Goal: Transaction & Acquisition: Purchase product/service

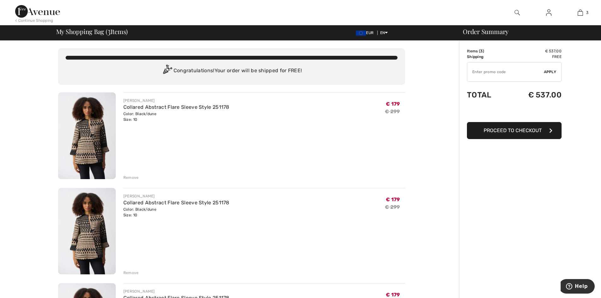
click at [129, 176] on div "Remove" at bounding box center [130, 178] width 15 height 6
click at [132, 176] on div "Remove" at bounding box center [130, 178] width 15 height 6
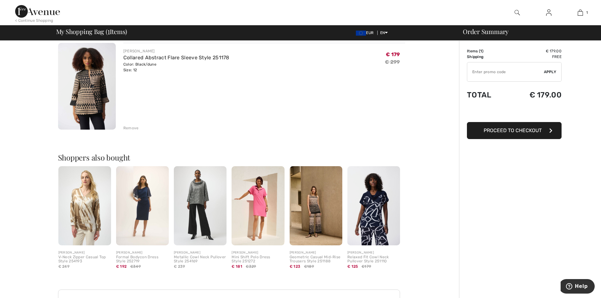
scroll to position [63, 0]
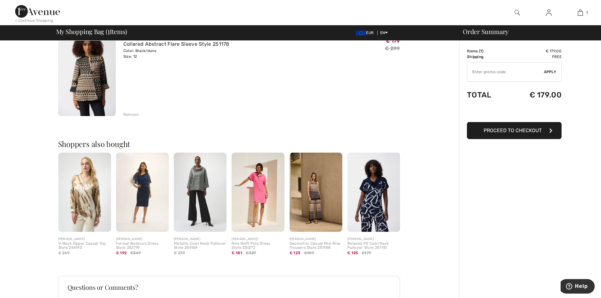
click at [316, 198] on img at bounding box center [316, 192] width 53 height 79
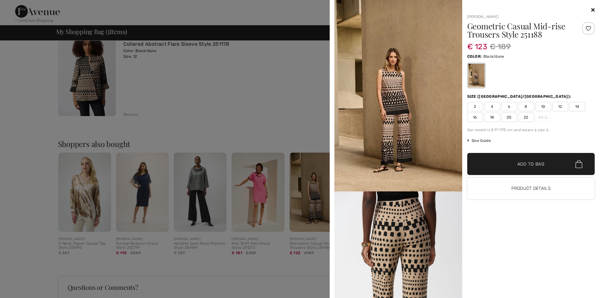
click at [246, 181] on div at bounding box center [300, 149] width 601 height 298
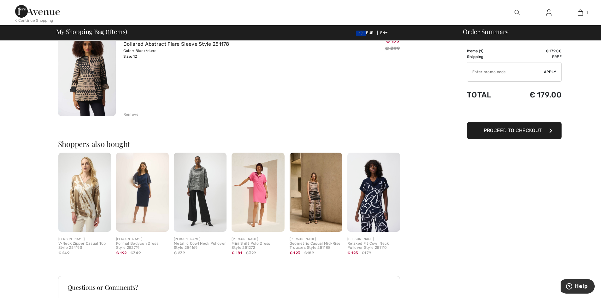
click at [145, 184] on img at bounding box center [142, 192] width 53 height 79
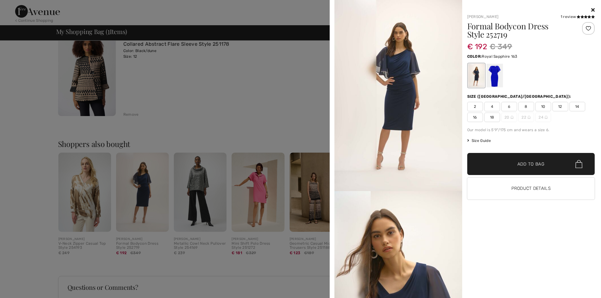
click at [493, 76] on div at bounding box center [494, 76] width 16 height 24
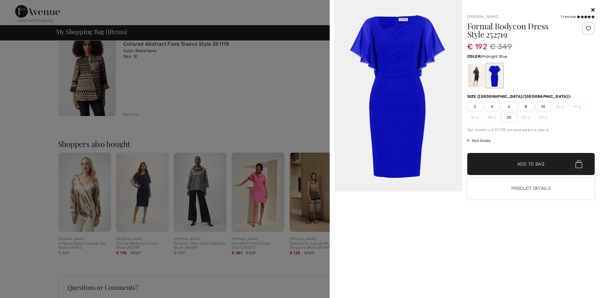
click at [475, 76] on div at bounding box center [476, 76] width 16 height 24
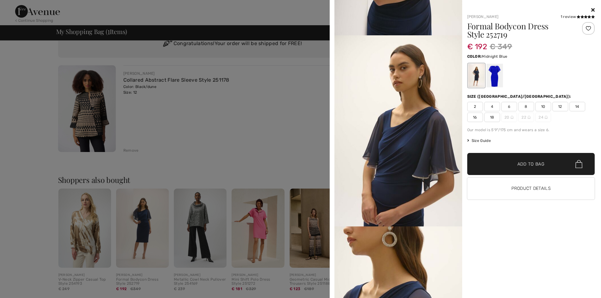
scroll to position [0, 0]
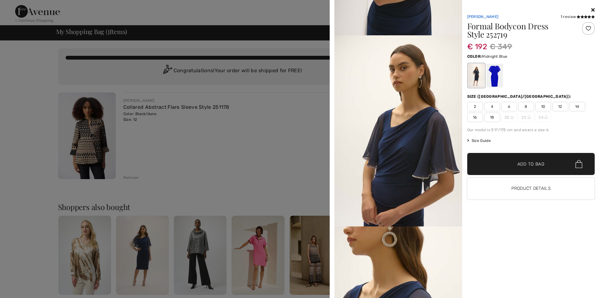
click at [484, 16] on link "[PERSON_NAME]" at bounding box center [483, 17] width 32 height 4
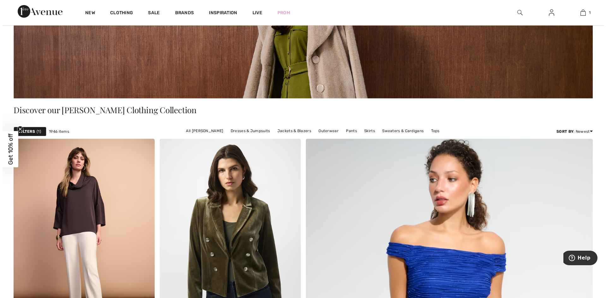
scroll to position [32, 0]
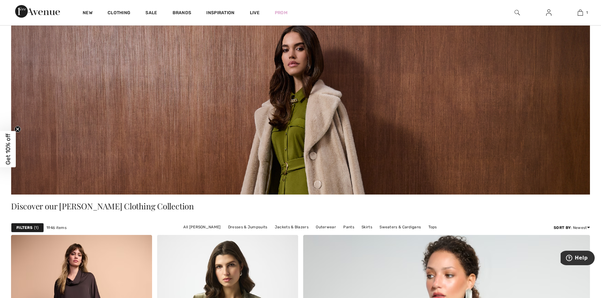
click at [33, 225] on div "Filters 1" at bounding box center [27, 227] width 33 height 9
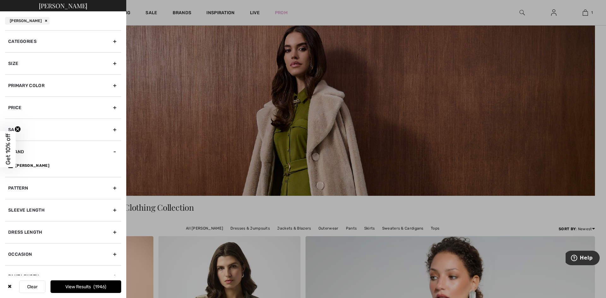
click at [99, 43] on div "Categories" at bounding box center [63, 41] width 116 height 22
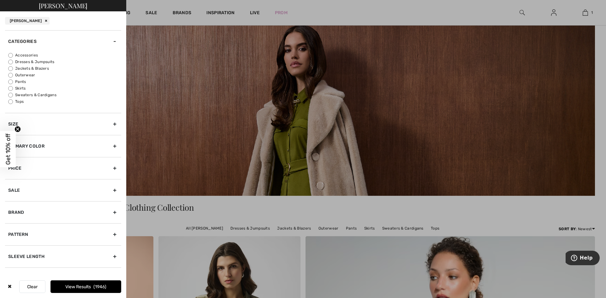
click at [99, 43] on div "Categories" at bounding box center [63, 41] width 116 height 22
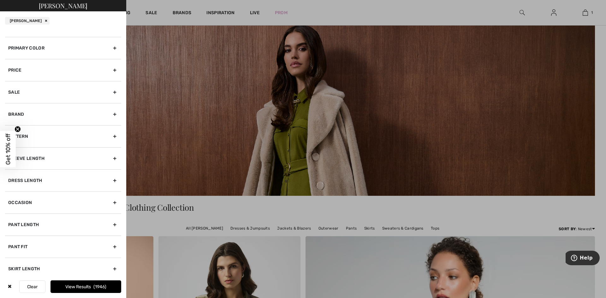
scroll to position [42, 0]
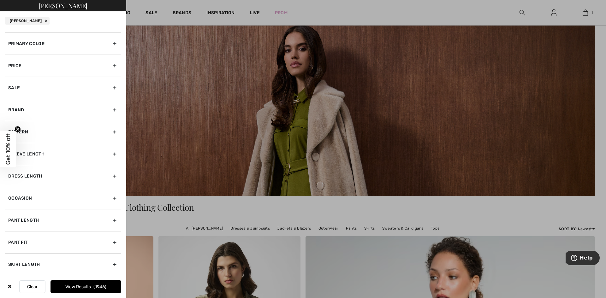
click at [31, 196] on div "Occasion" at bounding box center [63, 198] width 116 height 22
click at [42, 195] on div "Occasion" at bounding box center [63, 198] width 116 height 22
click at [56, 113] on div "Brand" at bounding box center [63, 110] width 116 height 22
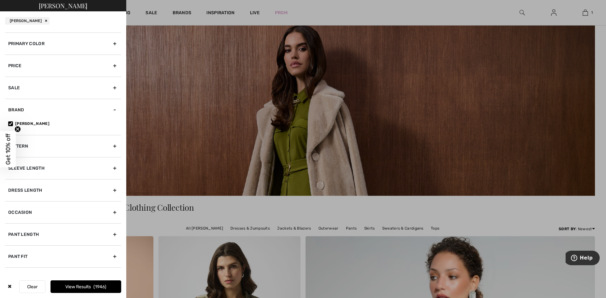
click at [96, 129] on div "[PERSON_NAME]" at bounding box center [63, 128] width 116 height 14
click at [22, 88] on div "Sale" at bounding box center [63, 88] width 116 height 22
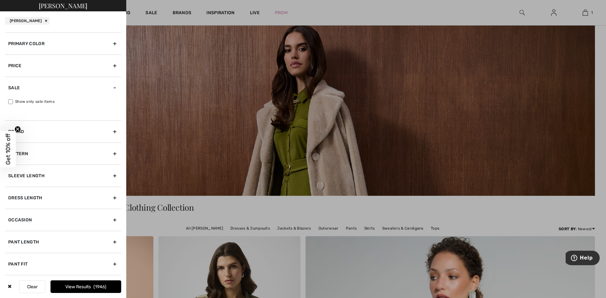
click at [13, 102] on input "Show only sale items" at bounding box center [10, 101] width 5 height 5
checkbox input "true"
click at [72, 289] on button "View Results 1331" at bounding box center [85, 286] width 71 height 13
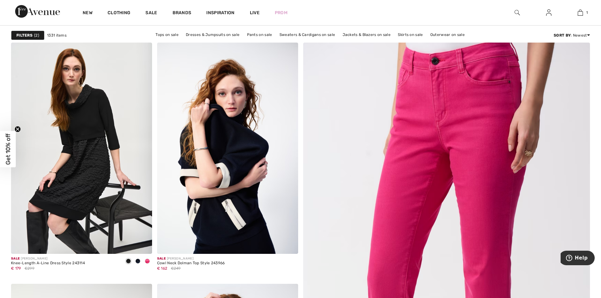
scroll to position [63, 0]
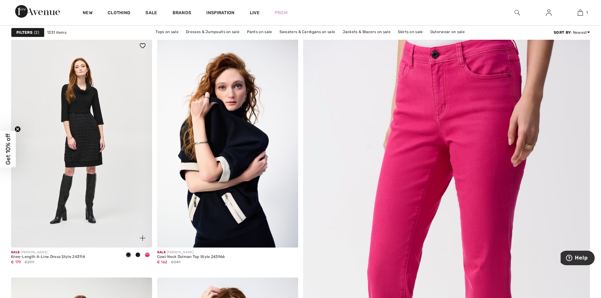
click at [82, 144] on img at bounding box center [81, 141] width 141 height 211
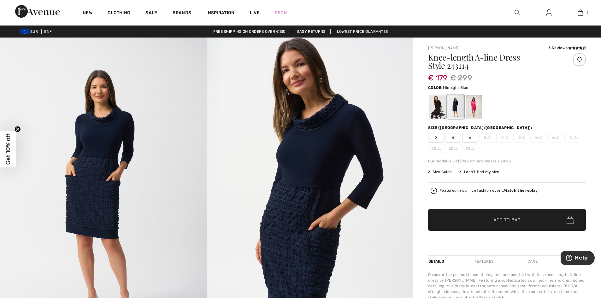
click at [455, 103] on div at bounding box center [455, 107] width 16 height 24
click at [434, 104] on div at bounding box center [437, 107] width 16 height 24
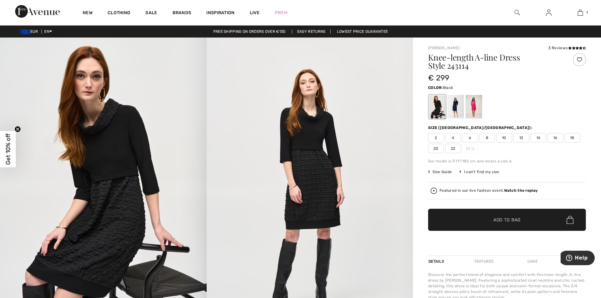
click at [522, 139] on span "12" at bounding box center [521, 137] width 16 height 9
click at [475, 106] on div at bounding box center [474, 107] width 16 height 24
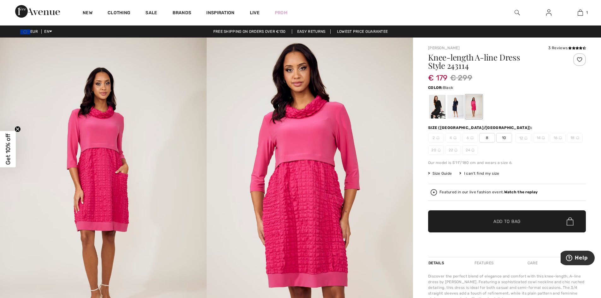
click at [440, 109] on div at bounding box center [437, 107] width 16 height 24
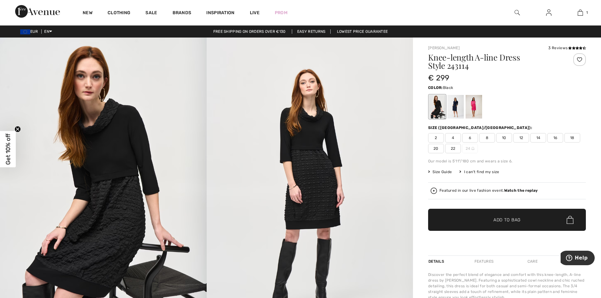
click at [443, 171] on span "Size Guide" at bounding box center [440, 172] width 24 height 6
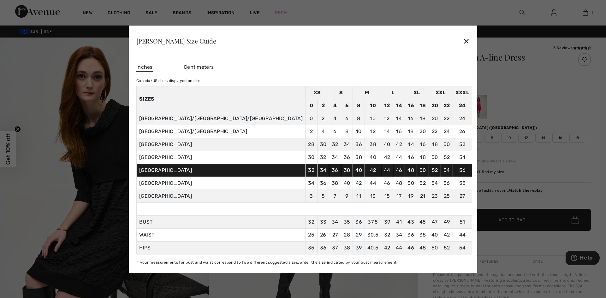
click at [463, 43] on div "✕" at bounding box center [466, 40] width 7 height 13
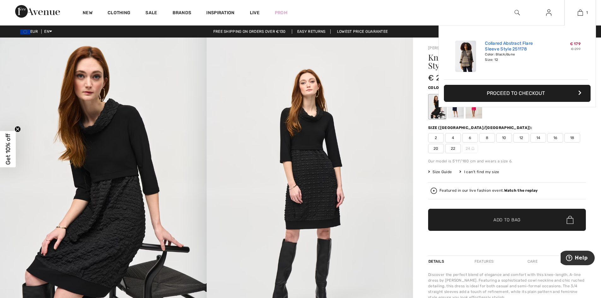
click at [502, 46] on link "Collared Abstract Flare Sleeve Style 251178" at bounding box center [516, 46] width 62 height 11
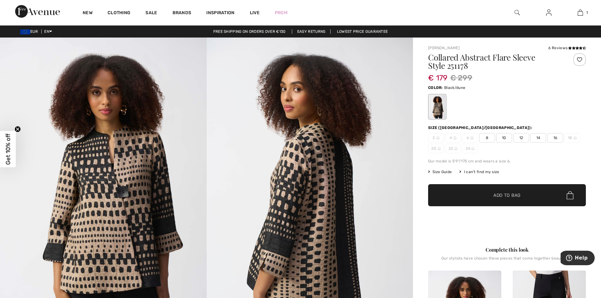
click at [539, 135] on span "14" at bounding box center [538, 137] width 16 height 9
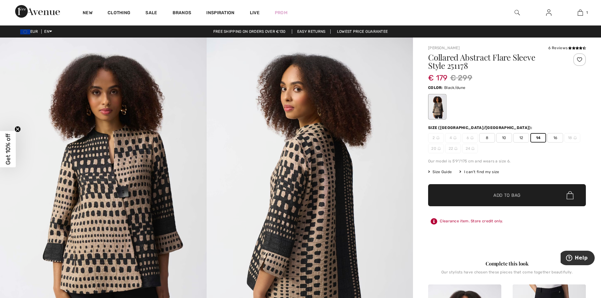
click at [505, 195] on span "Add to Bag" at bounding box center [506, 195] width 27 height 7
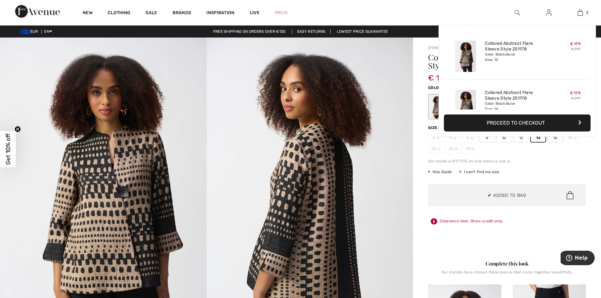
scroll to position [20, 0]
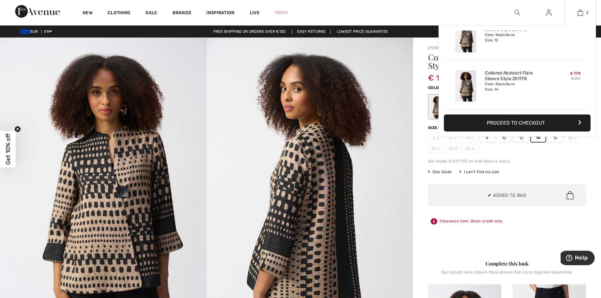
click at [494, 36] on div "Color: Black/dune Size: 12" at bounding box center [516, 37] width 62 height 10
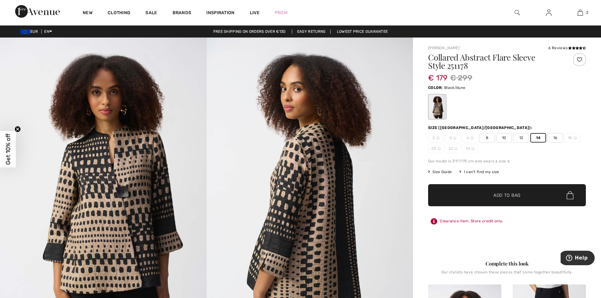
click at [554, 72] on div "€ 179 € 299" at bounding box center [494, 77] width 132 height 11
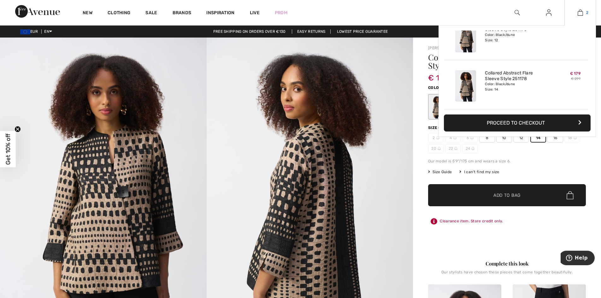
click at [579, 13] on img at bounding box center [580, 13] width 5 height 8
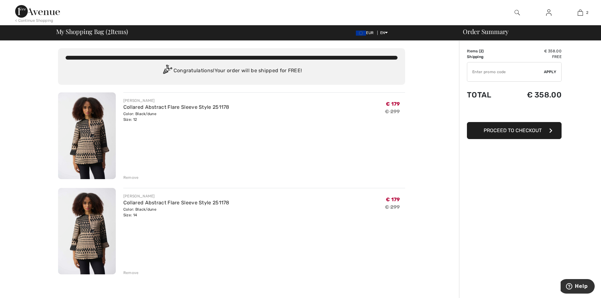
click at [90, 119] on img at bounding box center [87, 135] width 58 height 87
click at [130, 175] on div "Remove" at bounding box center [130, 178] width 15 height 6
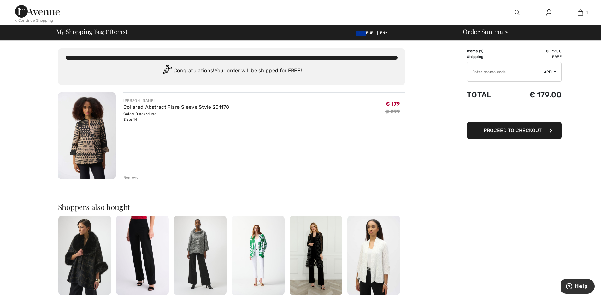
scroll to position [32, 0]
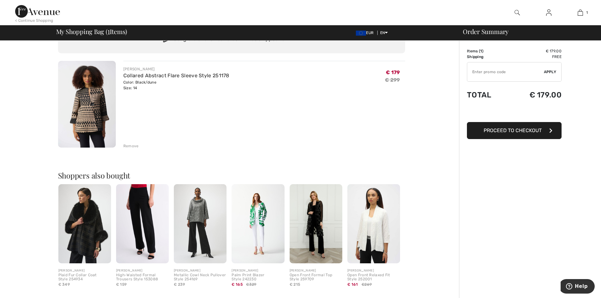
click at [49, 13] on img at bounding box center [37, 11] width 45 height 13
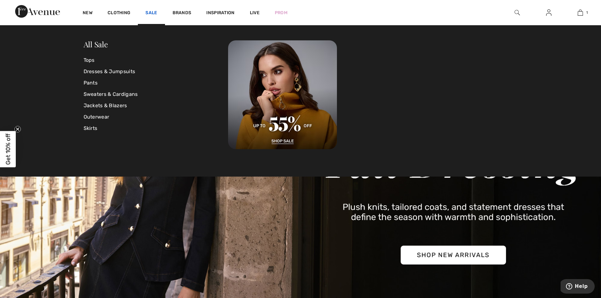
click at [146, 10] on link "Sale" at bounding box center [151, 13] width 12 height 7
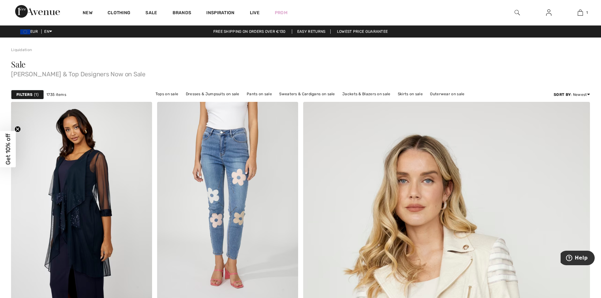
click at [24, 94] on strong "Filters" at bounding box center [24, 95] width 16 height 6
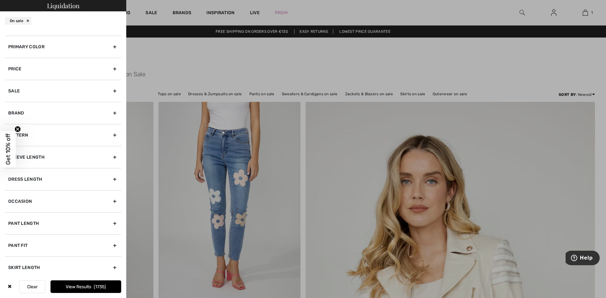
scroll to position [42, 0]
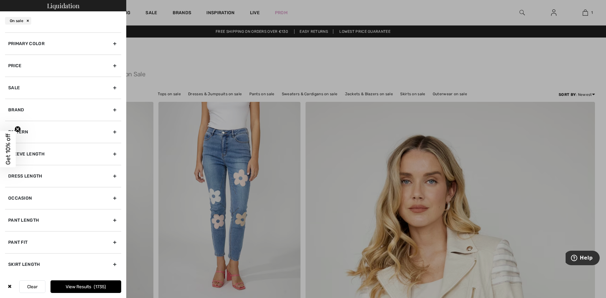
click at [35, 107] on div "Brand" at bounding box center [63, 110] width 116 height 22
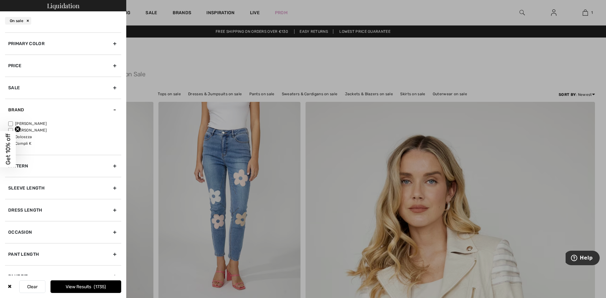
click at [6, 124] on div "Joseph Ribkoff Frank Lyman Dolcezza Compli K" at bounding box center [63, 138] width 116 height 34
click at [9, 123] on input"] "[PERSON_NAME]" at bounding box center [10, 123] width 5 height 5
checkbox input"] "true"
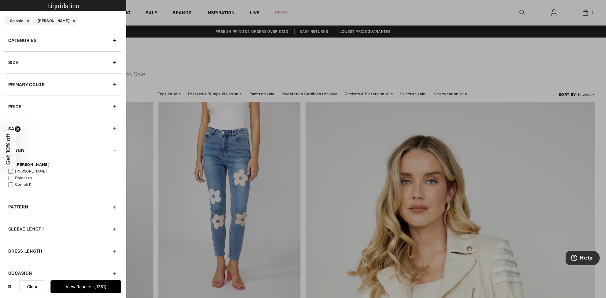
scroll to position [0, 0]
click at [56, 62] on div "Size" at bounding box center [63, 63] width 116 height 22
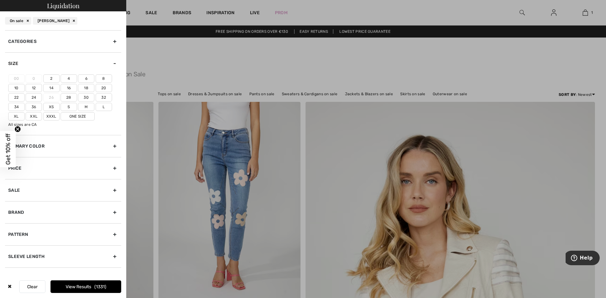
click at [55, 88] on label "14" at bounding box center [51, 88] width 16 height 8
click at [0, 0] on input"] "14" at bounding box center [0, 0] width 0 height 0
click at [79, 285] on button "View Results 310" at bounding box center [85, 286] width 71 height 13
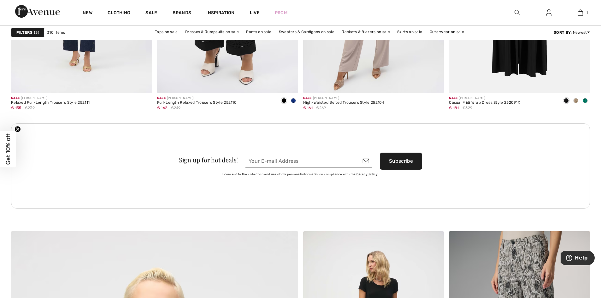
scroll to position [1766, 0]
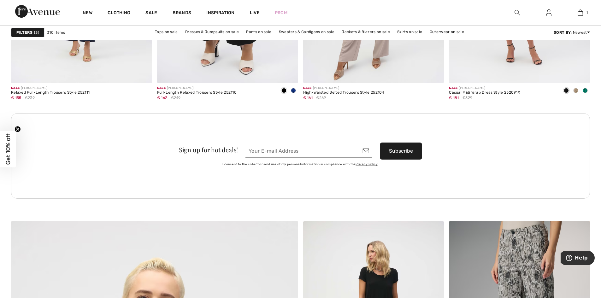
click at [26, 31] on strong "Filters" at bounding box center [24, 33] width 16 height 6
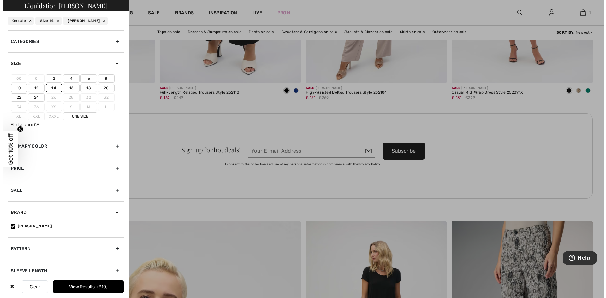
scroll to position [1778, 0]
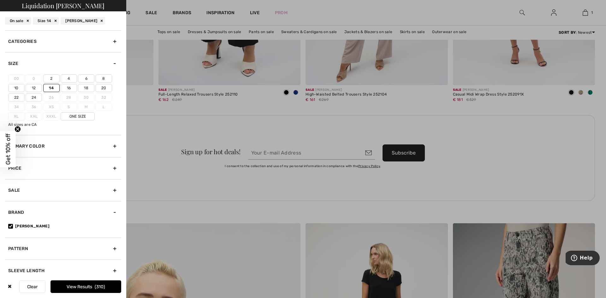
click at [51, 88] on label "14" at bounding box center [51, 88] width 16 height 8
click at [0, 0] on input"] "14" at bounding box center [0, 0] width 0 height 0
click at [74, 283] on button "View Results 1331" at bounding box center [85, 286] width 71 height 13
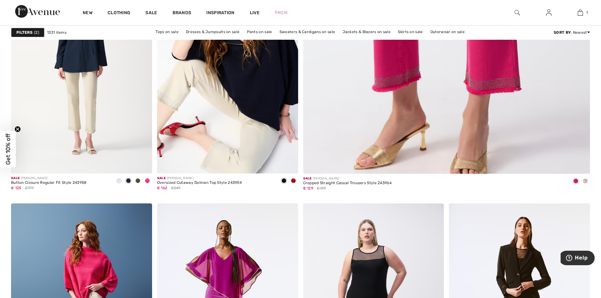
scroll to position [252, 0]
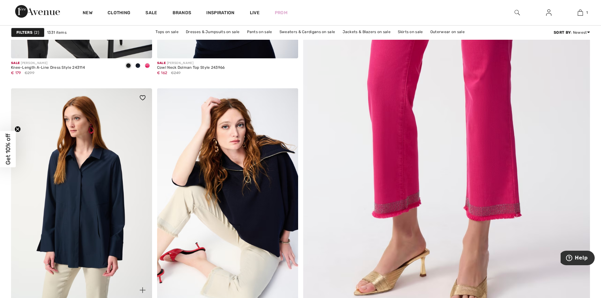
click at [88, 173] on img at bounding box center [81, 193] width 141 height 211
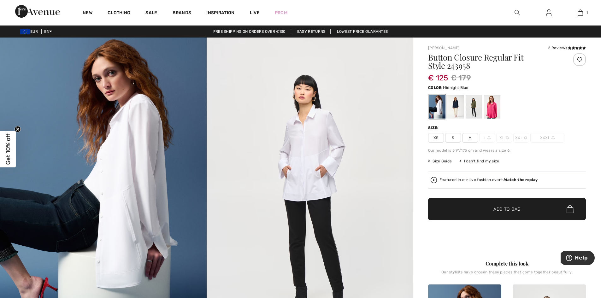
click at [456, 105] on div at bounding box center [455, 107] width 16 height 24
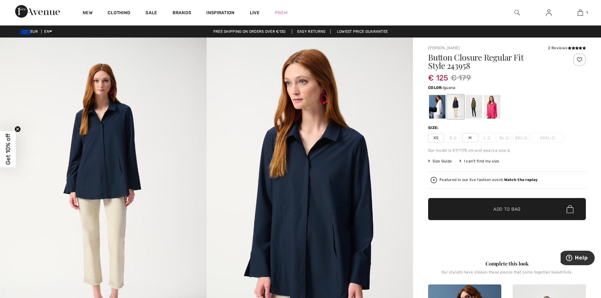
click at [471, 105] on div at bounding box center [474, 107] width 16 height 24
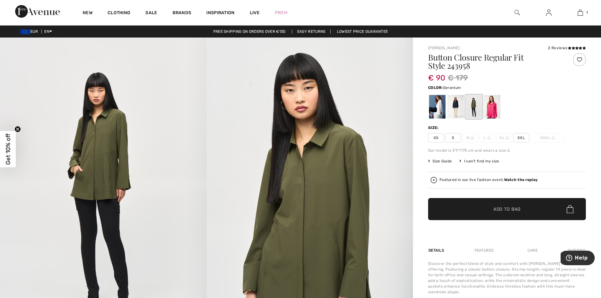
click at [496, 106] on div at bounding box center [492, 107] width 16 height 24
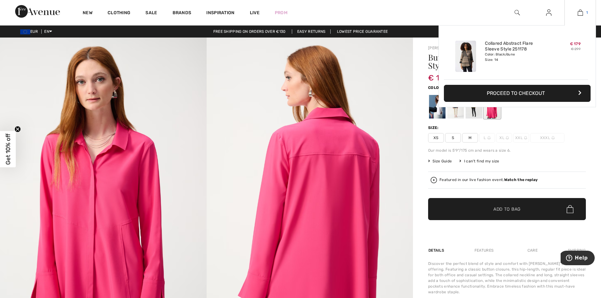
click at [581, 15] on img at bounding box center [580, 13] width 5 height 8
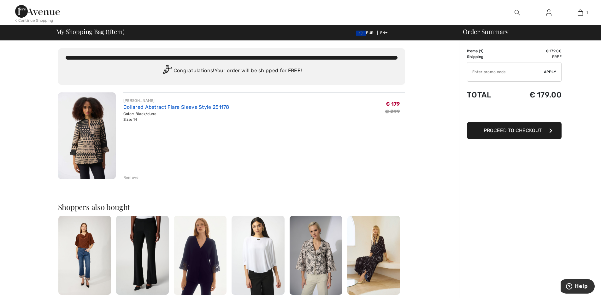
click at [161, 107] on link "Collared Abstract Flare Sleeve Style 251178" at bounding box center [176, 107] width 106 height 6
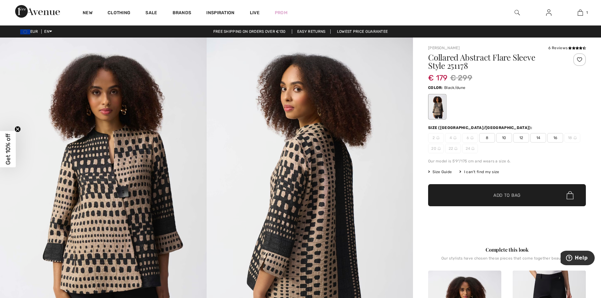
click at [557, 140] on span "16" at bounding box center [555, 137] width 16 height 9
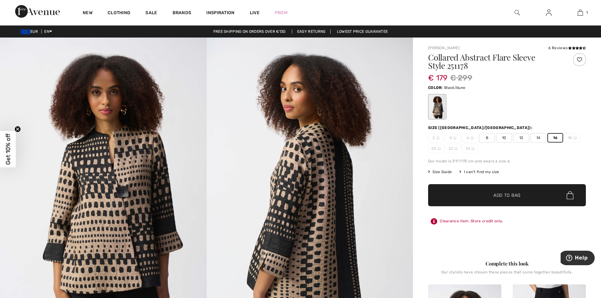
click at [535, 137] on span "14" at bounding box center [538, 137] width 16 height 9
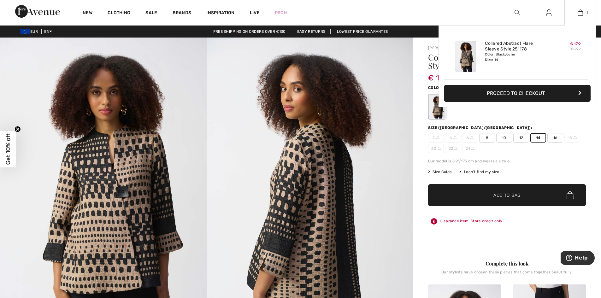
click at [511, 92] on button "Proceed to Checkout" at bounding box center [517, 93] width 147 height 17
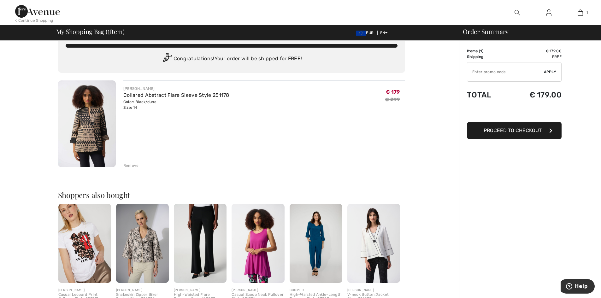
scroll to position [32, 0]
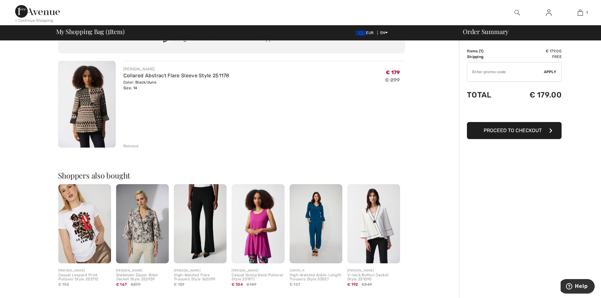
click at [379, 221] on img at bounding box center [373, 223] width 53 height 79
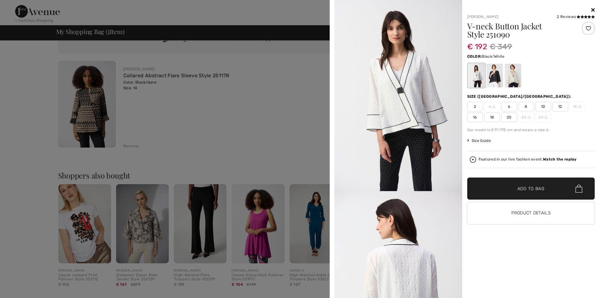
click at [492, 76] on div at bounding box center [494, 76] width 16 height 24
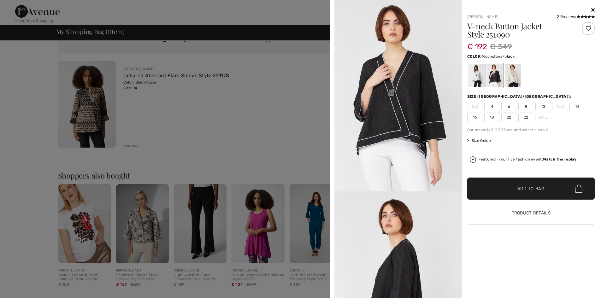
click at [509, 78] on div at bounding box center [512, 76] width 16 height 24
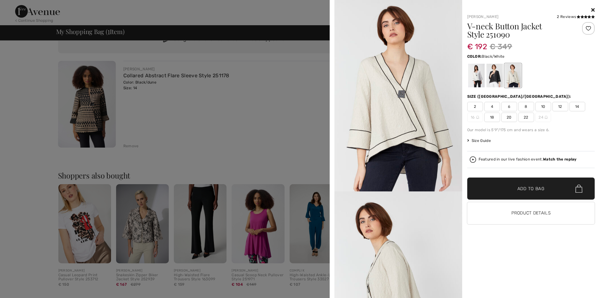
click at [493, 75] on div at bounding box center [494, 76] width 16 height 24
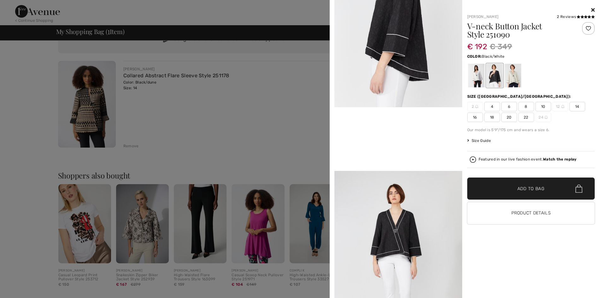
scroll to position [284, 0]
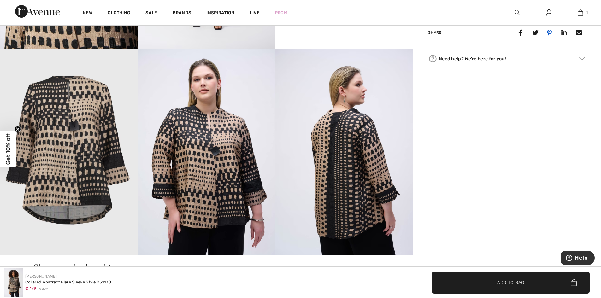
scroll to position [536, 0]
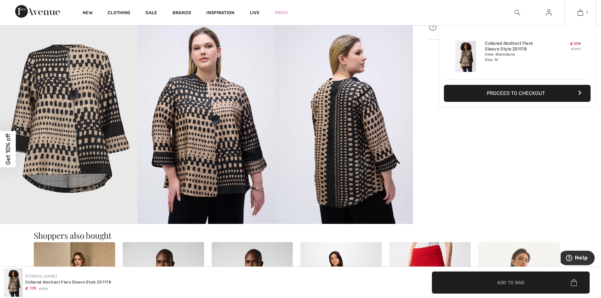
click at [581, 10] on img at bounding box center [580, 13] width 5 height 8
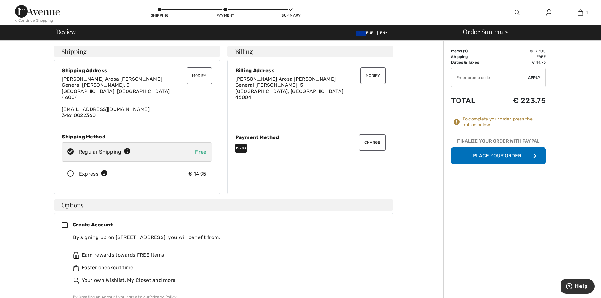
click at [371, 81] on button "Modify" at bounding box center [372, 76] width 25 height 16
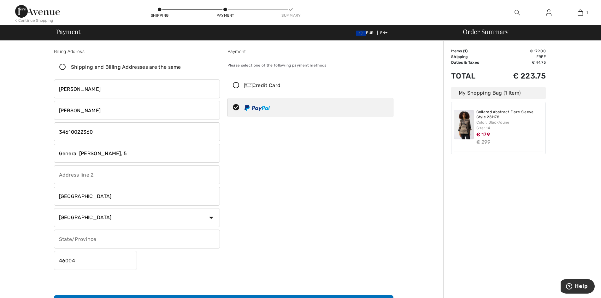
click at [76, 176] on input "text" at bounding box center [137, 174] width 166 height 19
type input "puerta"
click at [120, 151] on input "General [PERSON_NAME], 5" at bounding box center [137, 153] width 166 height 19
type input "General [PERSON_NAME], 5 - 2 - 3"
click at [88, 177] on input "puerta" at bounding box center [137, 174] width 166 height 19
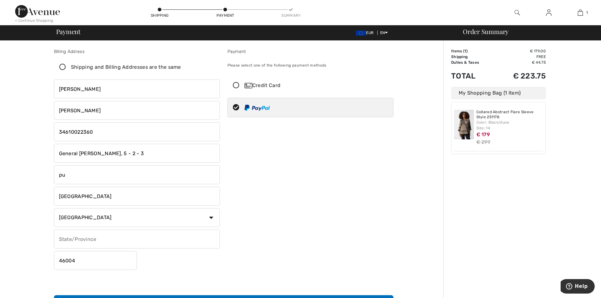
type input "p"
click at [117, 154] on input "General [PERSON_NAME], 5 - 2 - 3" at bounding box center [137, 153] width 166 height 19
click at [130, 149] on input "General [PERSON_NAME], 5 - 2º - 3" at bounding box center [137, 153] width 166 height 19
type input "General [PERSON_NAME], 5 - 2º - 3ª"
click at [76, 241] on input "text" at bounding box center [137, 239] width 166 height 19
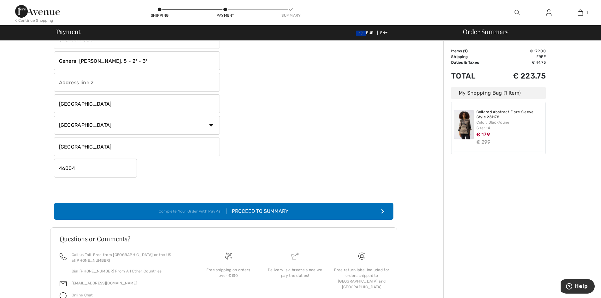
scroll to position [95, 0]
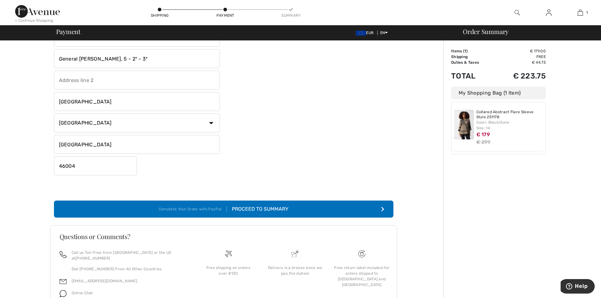
type input "[GEOGRAPHIC_DATA]"
click at [263, 210] on div "Proceed to Summary" at bounding box center [258, 209] width 62 height 8
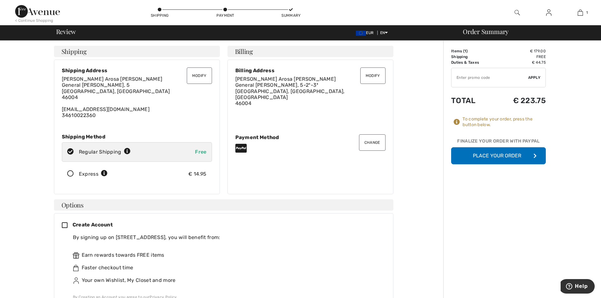
click at [44, 13] on img at bounding box center [37, 11] width 45 height 13
